Goal: Task Accomplishment & Management: Manage account settings

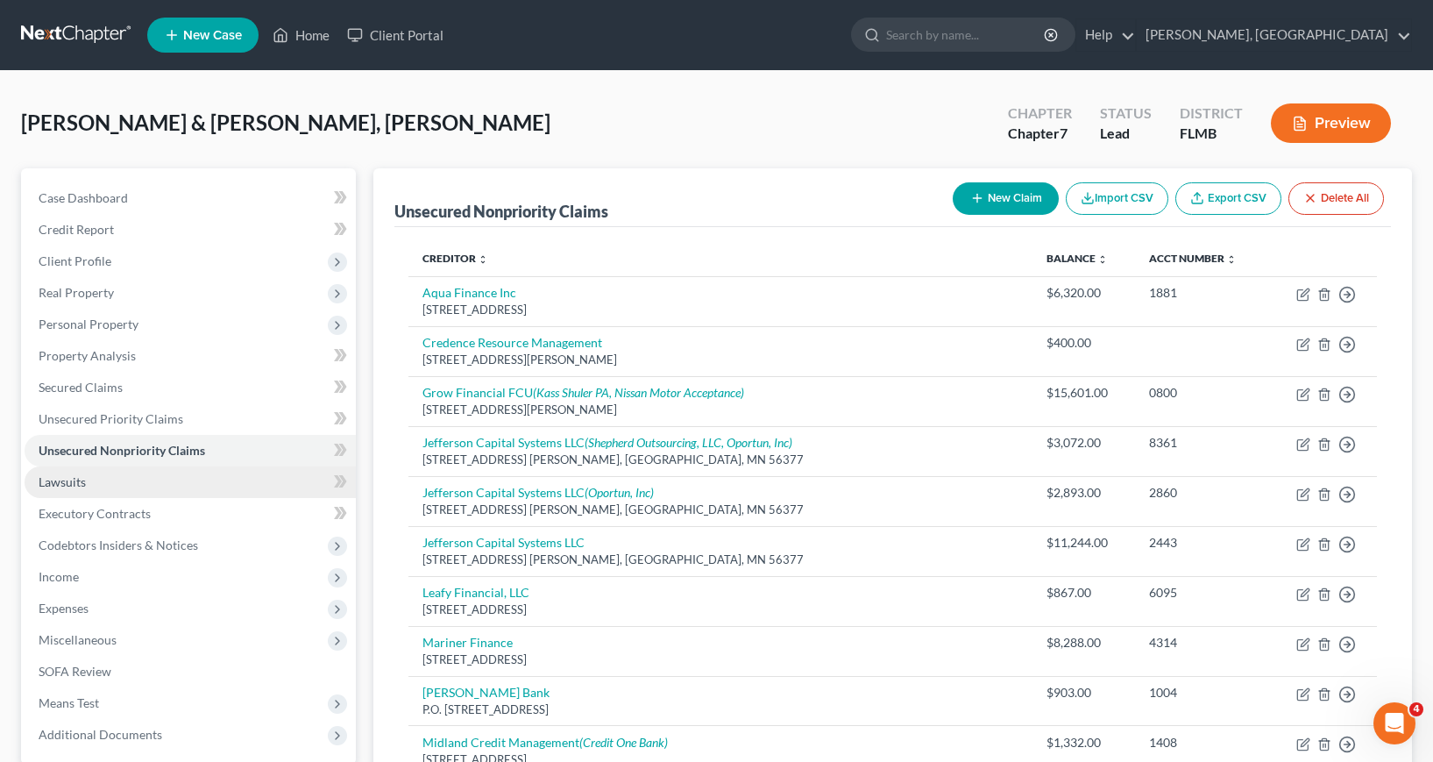
click at [61, 485] on span "Lawsuits" at bounding box center [62, 481] width 47 height 15
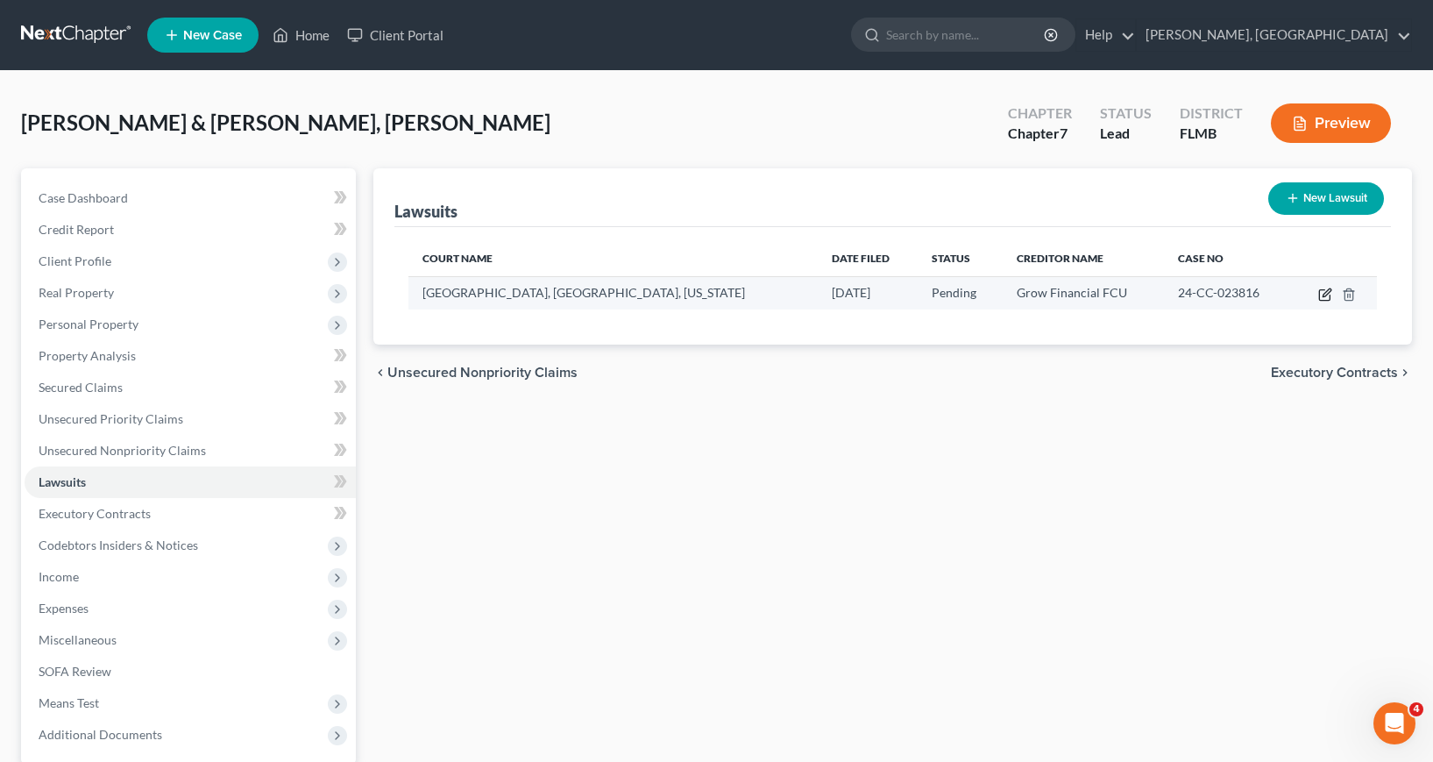
click at [1325, 295] on icon "button" at bounding box center [1327, 292] width 8 height 8
select select "9"
select select "0"
select select "9"
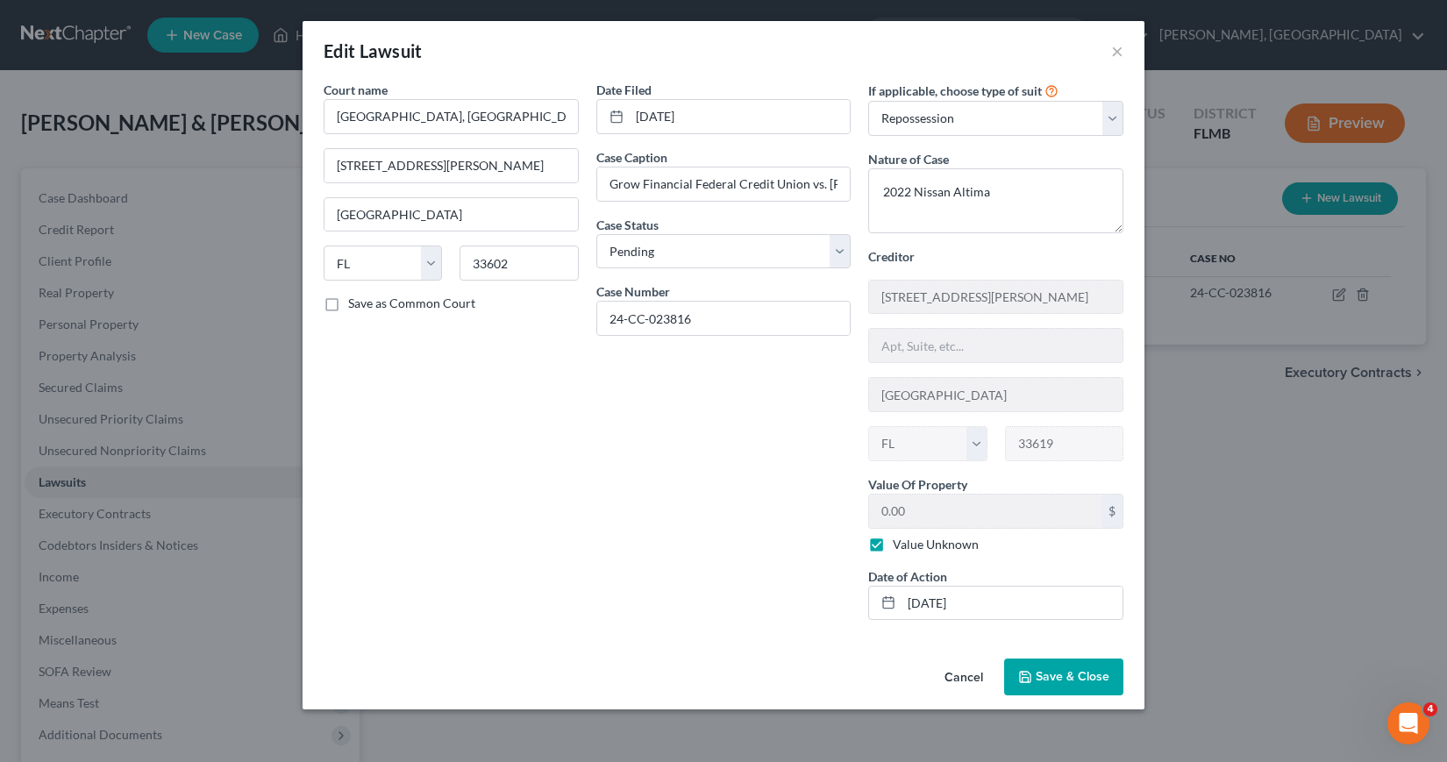
click at [1088, 672] on span "Save & Close" at bounding box center [1072, 676] width 74 height 15
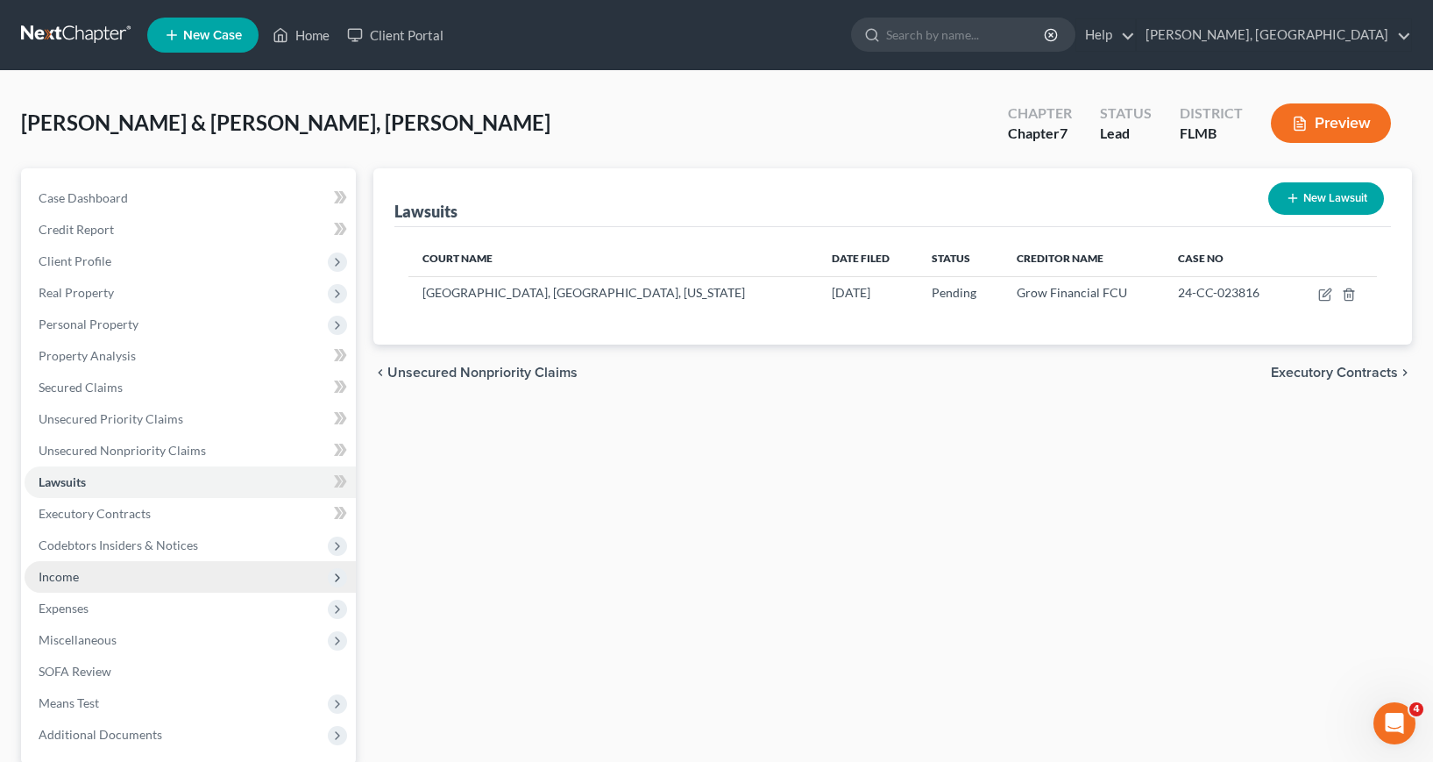
click at [72, 576] on span "Income" at bounding box center [59, 576] width 40 height 15
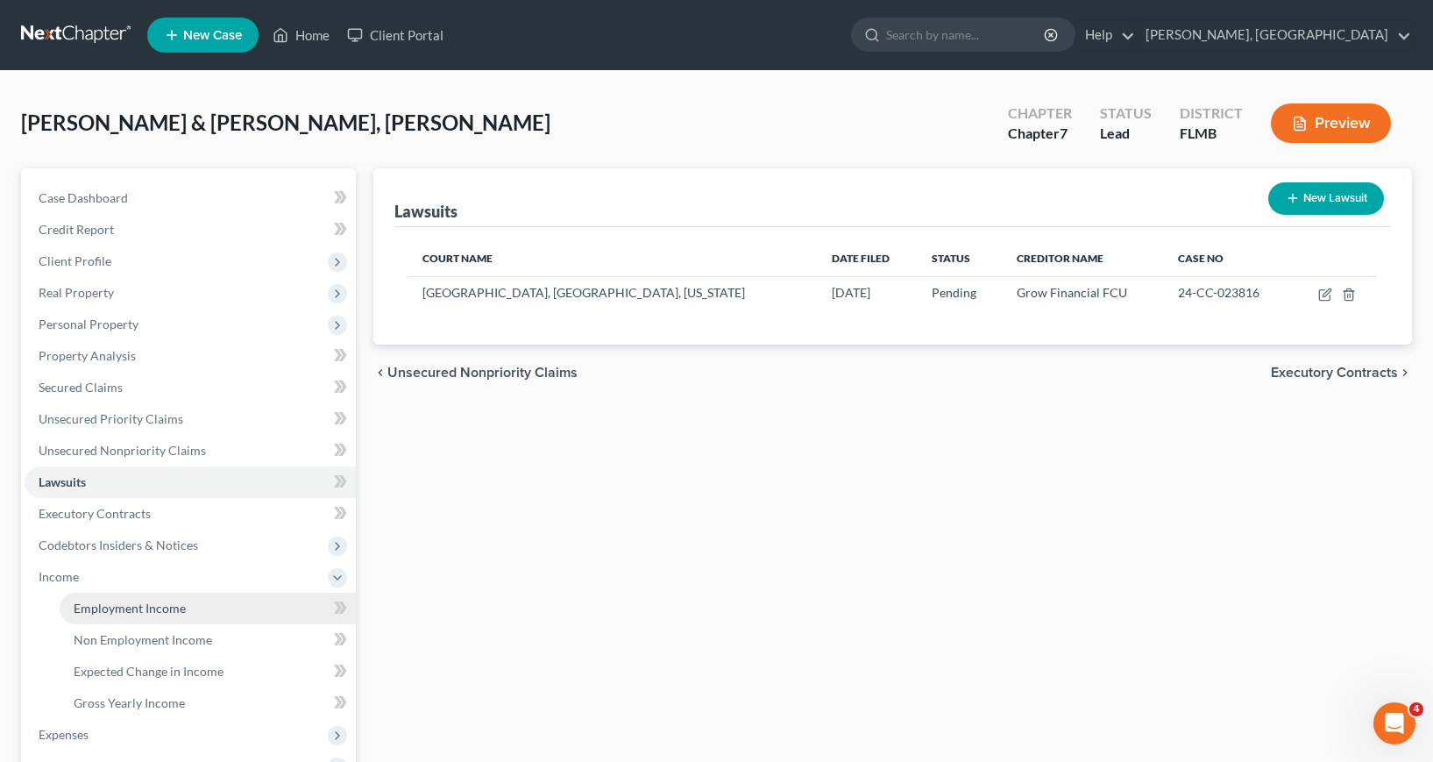
click at [141, 607] on span "Employment Income" at bounding box center [130, 608] width 112 height 15
